Goal: Task Accomplishment & Management: Use online tool/utility

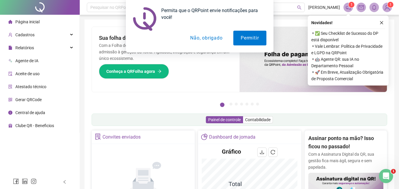
click at [382, 24] on div "Permita que o QRPoint envie notificações para você! Permitir Não, obrigado" at bounding box center [199, 26] width 399 height 53
click at [383, 23] on div "Permita que o QRPoint envie notificações para você! Permitir Não, obrigado" at bounding box center [199, 26] width 399 height 53
click at [209, 41] on button "Não, obrigado" at bounding box center [206, 38] width 47 height 15
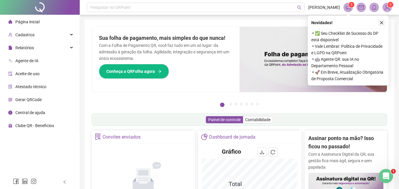
click at [380, 22] on icon "close" at bounding box center [382, 23] width 4 height 4
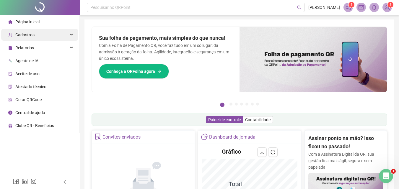
click at [72, 36] on div "Cadastros" at bounding box center [39, 35] width 77 height 12
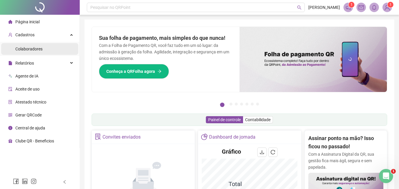
click at [49, 49] on li "Colaboradores" at bounding box center [39, 49] width 77 height 12
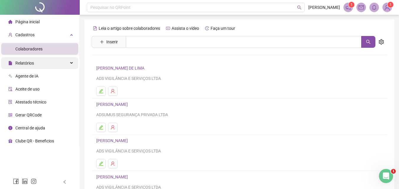
click at [33, 63] on span "Relatórios" at bounding box center [24, 63] width 19 height 5
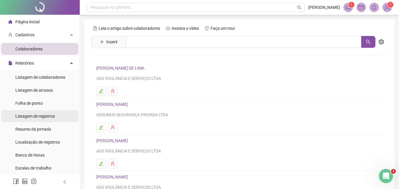
click at [40, 116] on span "Listagem de registros" at bounding box center [35, 116] width 40 height 5
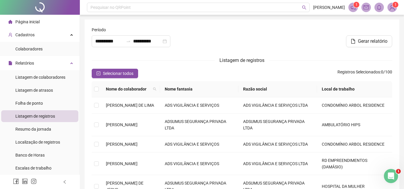
type input "**********"
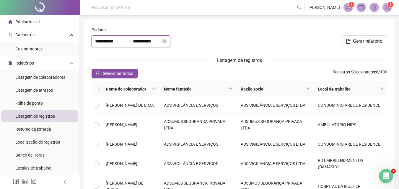
click at [100, 41] on input "**********" at bounding box center [109, 41] width 28 height 7
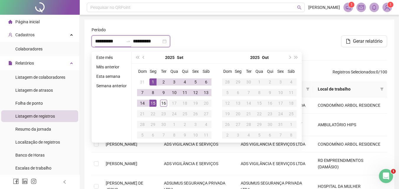
type input "**********"
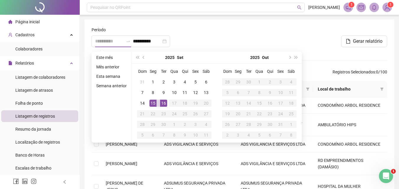
click at [165, 104] on div "16" at bounding box center [163, 103] width 7 height 7
type input "**********"
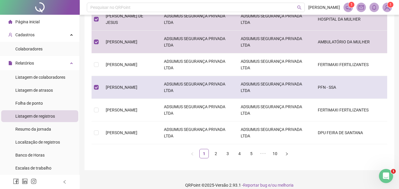
scroll to position [177, 0]
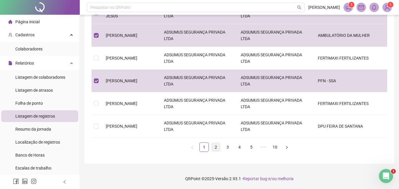
click at [216, 152] on link "2" at bounding box center [216, 147] width 9 height 9
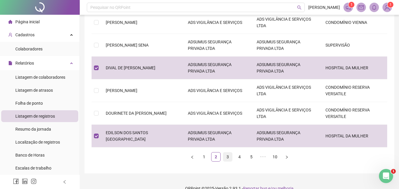
click at [227, 155] on link "3" at bounding box center [227, 157] width 9 height 9
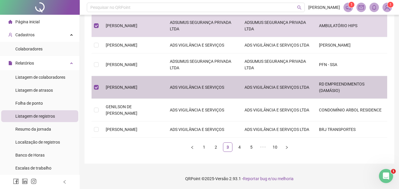
scroll to position [187, 0]
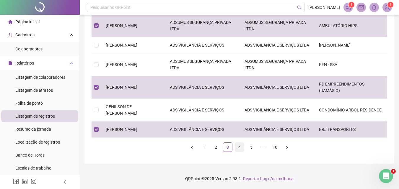
click at [238, 149] on link "4" at bounding box center [239, 147] width 9 height 9
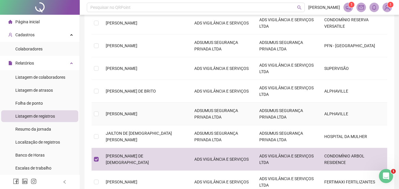
scroll to position [128, 0]
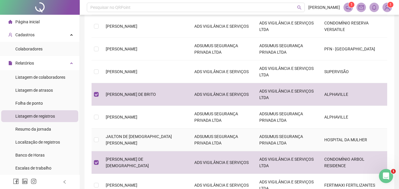
click at [97, 132] on tbody "GILDETE DE MOURA COUTO ADS VIGILÂNCIA E SERVIÇOS ADS VIGILÂNCIA E SERVIÇOS LTDA…" at bounding box center [240, 84] width 296 height 228
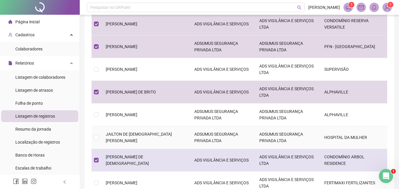
scroll to position [158, 0]
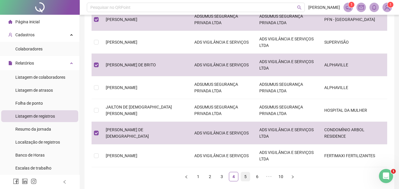
click at [245, 178] on link "5" at bounding box center [245, 177] width 9 height 9
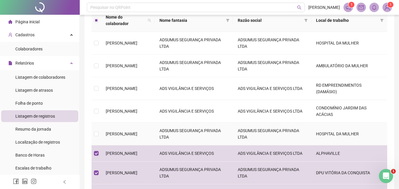
scroll to position [69, 0]
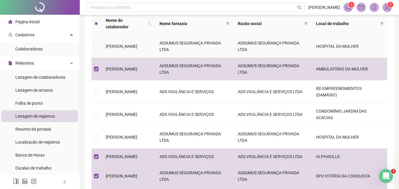
click at [99, 39] on td at bounding box center [96, 46] width 9 height 23
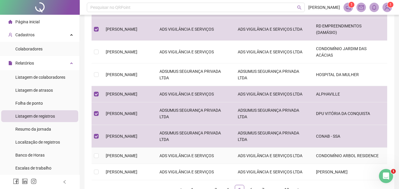
scroll to position [187, 0]
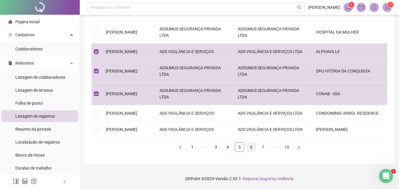
click at [250, 148] on link "6" at bounding box center [251, 147] width 9 height 9
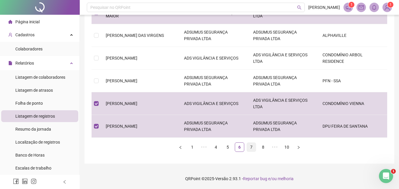
click at [251, 148] on link "7" at bounding box center [251, 147] width 9 height 9
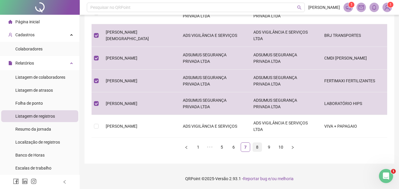
click at [257, 148] on link "8" at bounding box center [257, 147] width 9 height 9
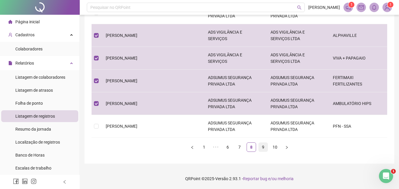
click at [263, 147] on link "9" at bounding box center [263, 147] width 9 height 9
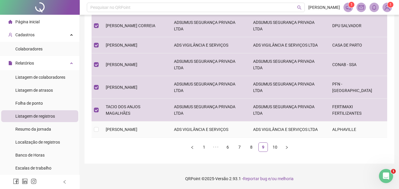
scroll to position [174, 0]
click at [276, 147] on link "10" at bounding box center [275, 147] width 9 height 9
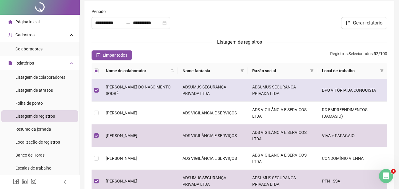
scroll to position [0, 0]
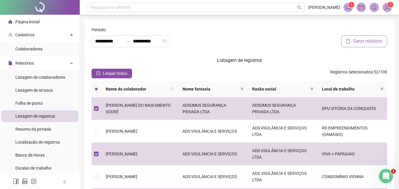
click at [364, 43] on span "Gerar relatório" at bounding box center [368, 41] width 30 height 7
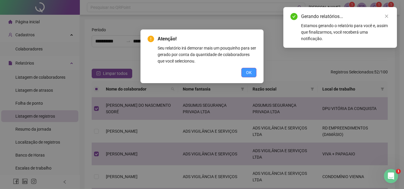
click at [246, 73] on span "OK" at bounding box center [249, 72] width 6 height 7
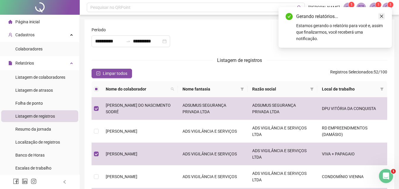
click at [381, 16] on icon "close" at bounding box center [382, 16] width 4 height 4
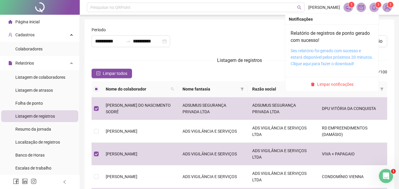
click at [325, 52] on link "Seu relatório foi gerado com sucesso e estará disponível pelos próximos 20 minu…" at bounding box center [332, 57] width 82 height 18
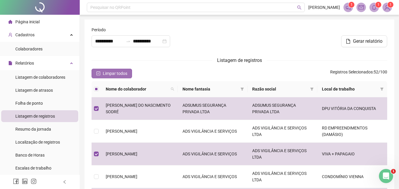
click at [113, 74] on span "Limpar todos" at bounding box center [115, 73] width 25 height 7
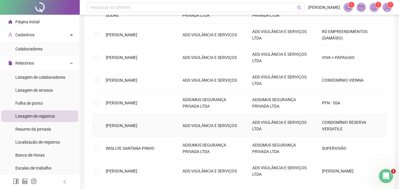
scroll to position [148, 0]
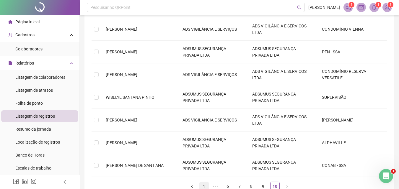
click at [206, 188] on link "1" at bounding box center [204, 186] width 9 height 9
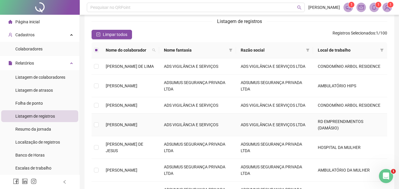
scroll to position [0, 0]
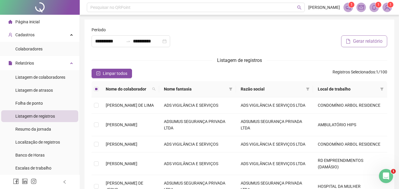
click at [364, 42] on span "Gerar relatório" at bounding box center [368, 41] width 30 height 7
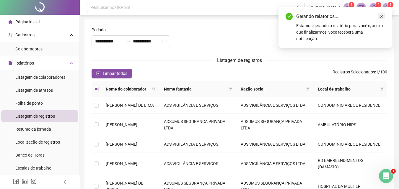
click at [384, 17] on link "Close" at bounding box center [382, 16] width 7 height 7
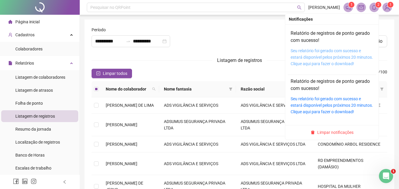
click at [332, 51] on link "Seu relatório foi gerado com sucesso e estará disponível pelos próximos 20 minu…" at bounding box center [332, 57] width 82 height 18
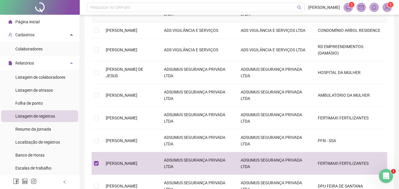
scroll to position [177, 0]
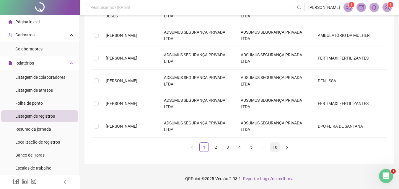
click at [275, 152] on link "10" at bounding box center [275, 147] width 9 height 9
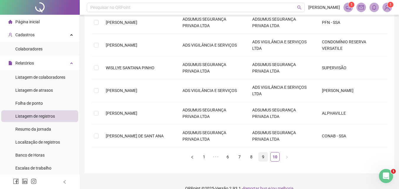
click at [261, 156] on link "9" at bounding box center [263, 157] width 9 height 9
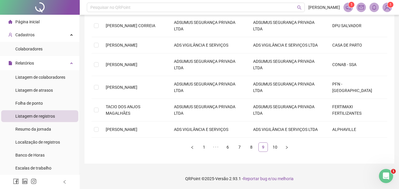
scroll to position [174, 0]
click at [251, 150] on link "8" at bounding box center [251, 147] width 9 height 9
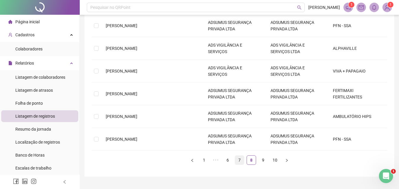
click at [239, 163] on link "7" at bounding box center [239, 160] width 9 height 9
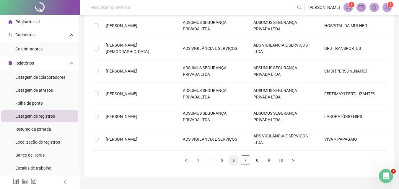
click at [232, 161] on link "6" at bounding box center [233, 160] width 9 height 9
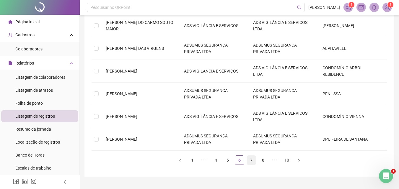
click at [252, 161] on link "7" at bounding box center [251, 160] width 9 height 9
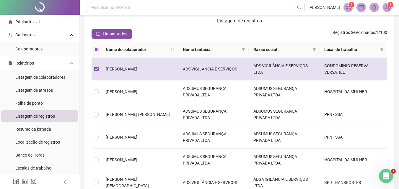
scroll to position [0, 0]
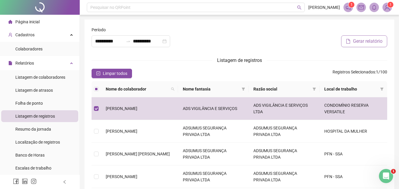
click at [369, 39] on span "Gerar relatório" at bounding box center [368, 41] width 30 height 7
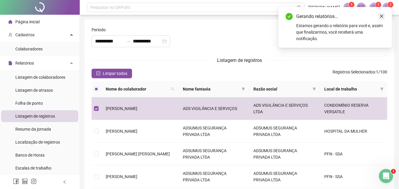
click at [381, 17] on icon "close" at bounding box center [381, 16] width 3 height 3
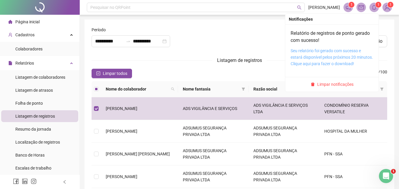
click at [328, 50] on link "Seu relatório foi gerado com sucesso e estará disponível pelos próximos 20 minu…" at bounding box center [332, 57] width 82 height 18
